Goal: Transaction & Acquisition: Purchase product/service

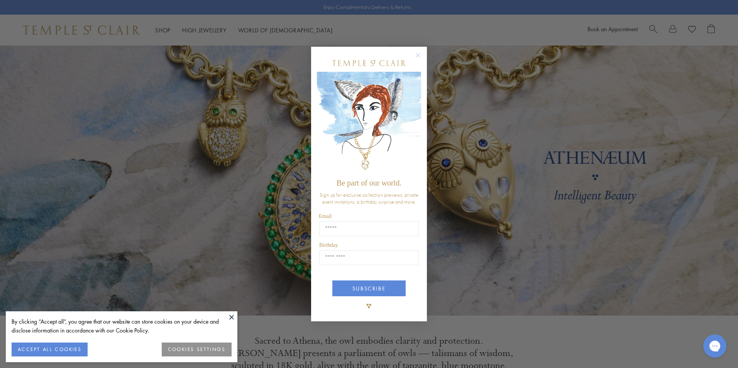
click at [418, 56] on circle "Close dialog" at bounding box center [417, 55] width 9 height 9
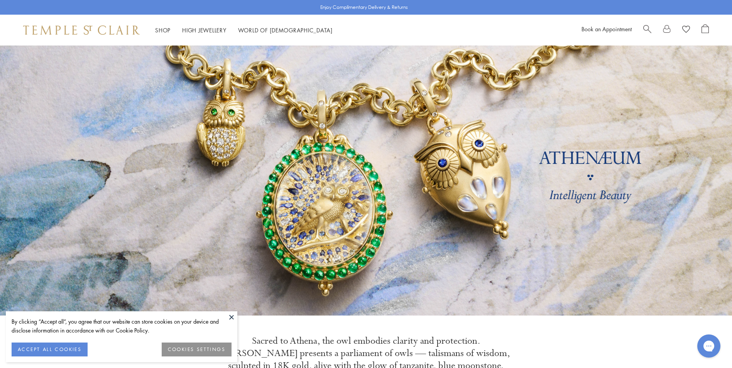
click at [47, 352] on button "ACCEPT ALL COOKIES" at bounding box center [50, 350] width 76 height 14
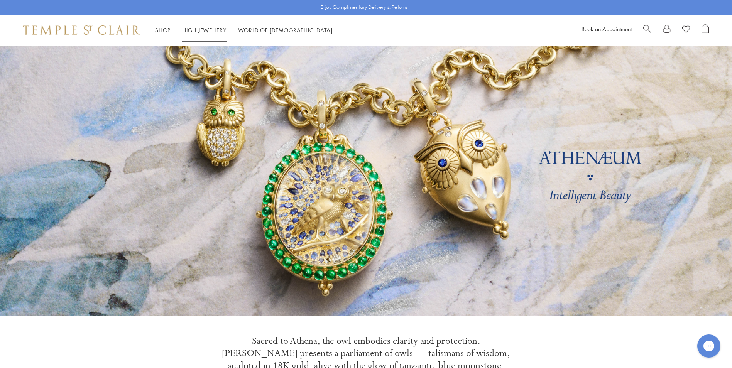
click at [188, 30] on link "High Jewellery High Jewellery" at bounding box center [204, 30] width 44 height 8
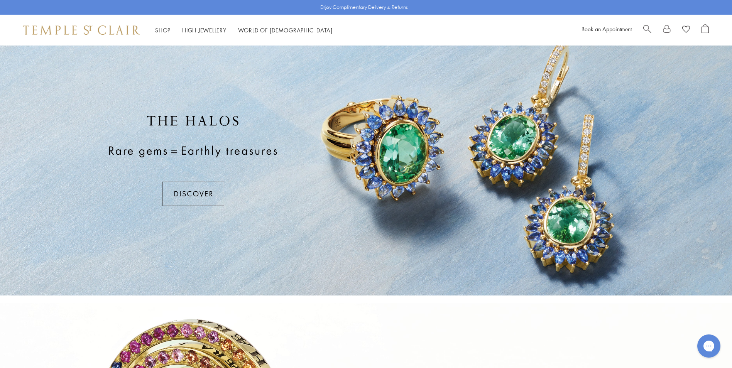
scroll to position [39, 0]
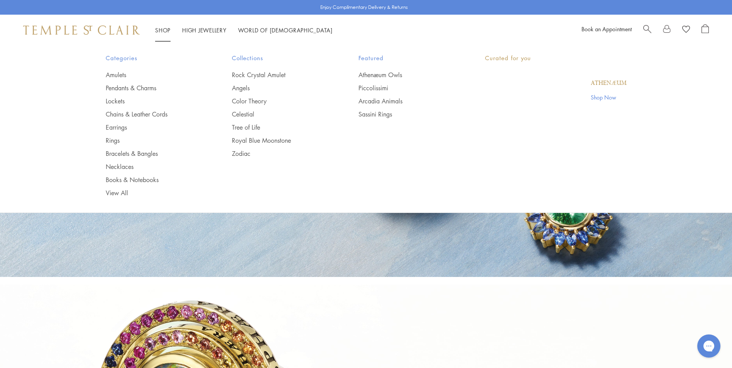
click at [157, 28] on link "Shop Shop" at bounding box center [162, 30] width 15 height 8
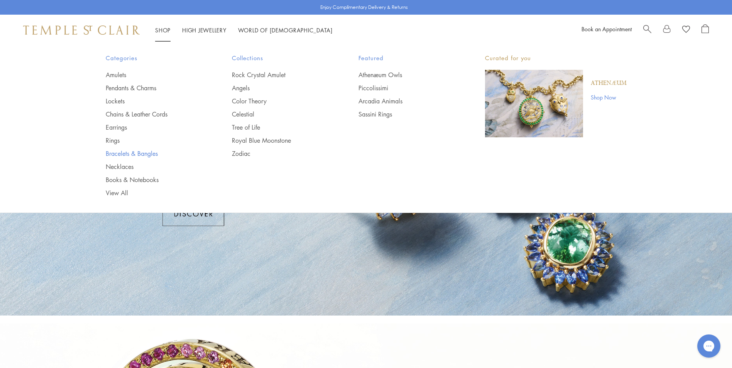
click at [139, 151] on link "Bracelets & Bangles" at bounding box center [154, 153] width 96 height 8
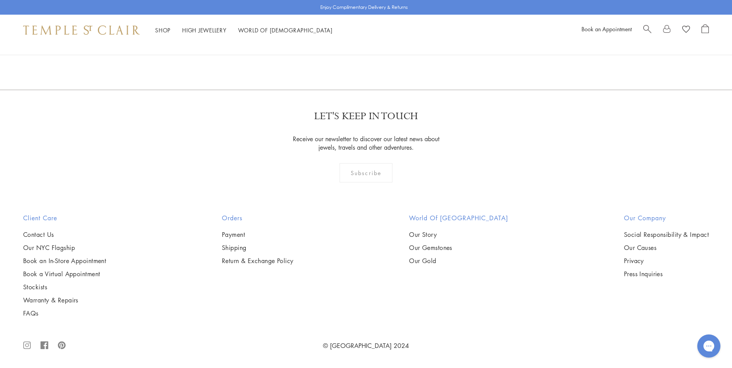
scroll to position [3435, 0]
